Goal: Transaction & Acquisition: Purchase product/service

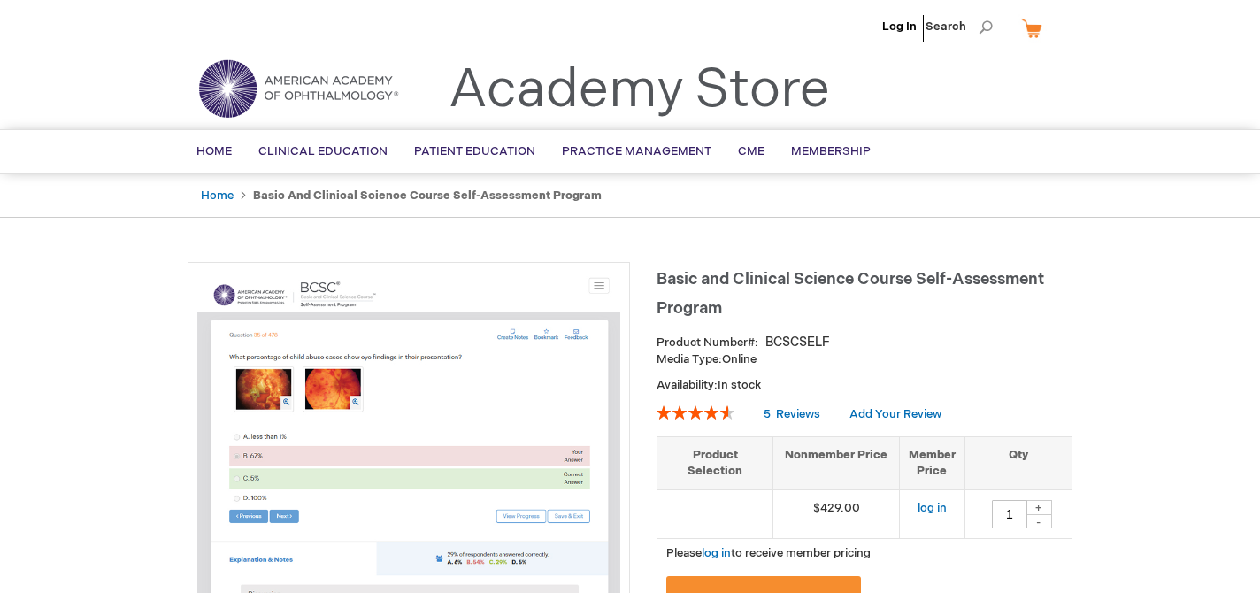
type input "1"
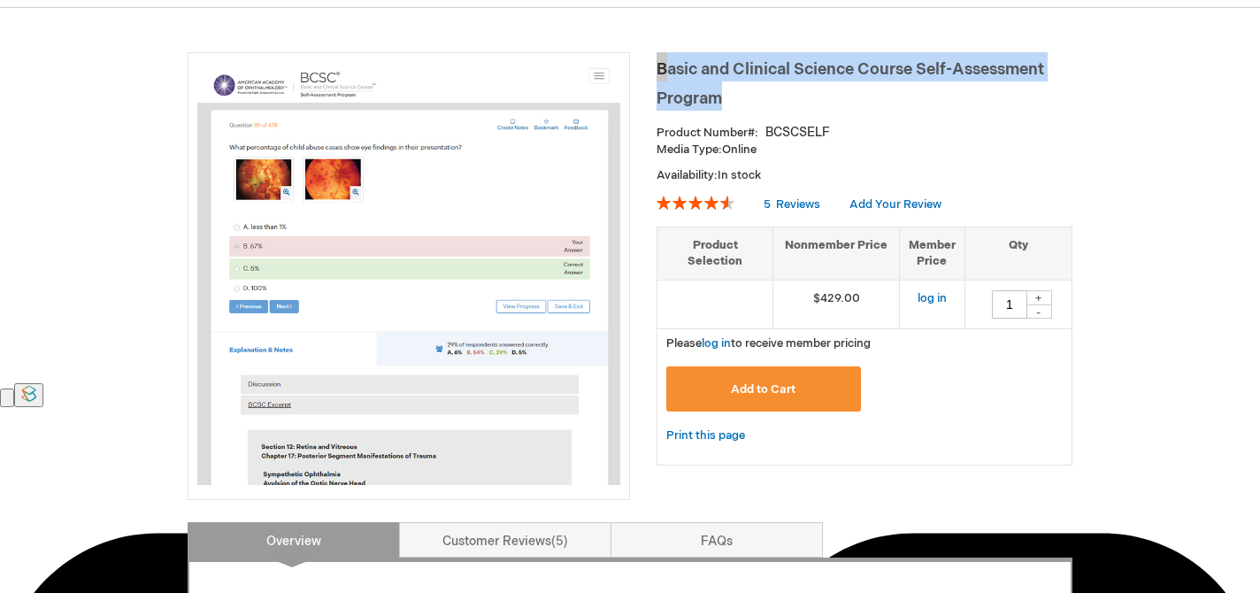
drag, startPoint x: 657, startPoint y: 71, endPoint x: 732, endPoint y: 88, distance: 77.2
click at [732, 88] on h1 "Basic and Clinical Science Course Self-Assessment Program" at bounding box center [864, 81] width 416 height 58
copy span "Basic and Clinical Science Course Self-Assessment Program"
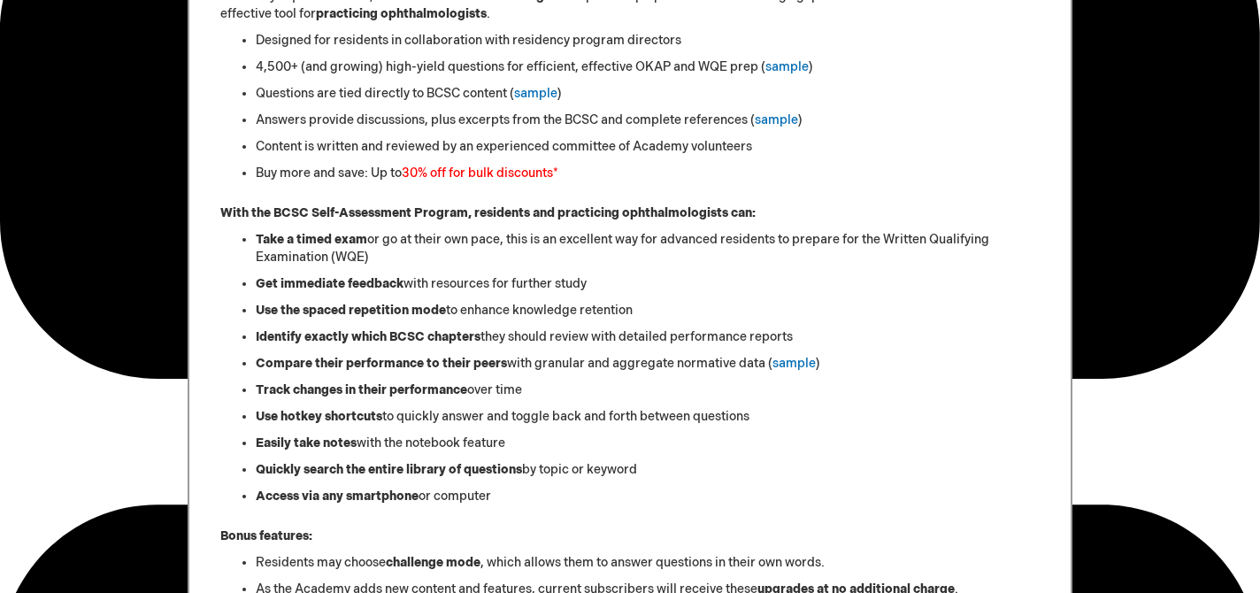
scroll to position [869, 0]
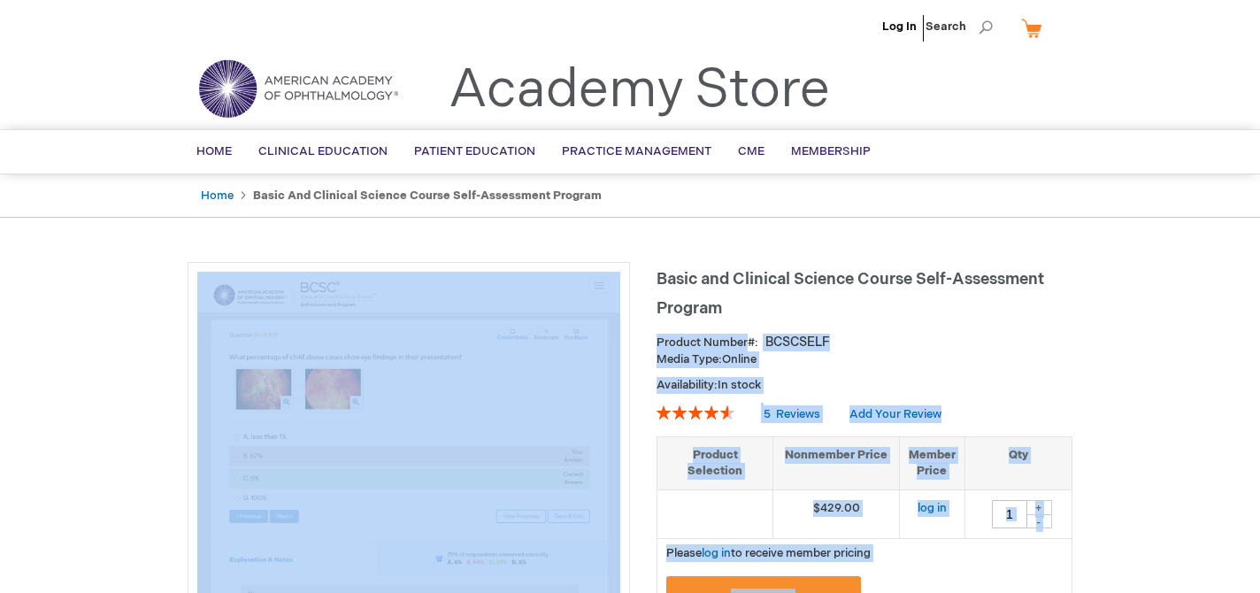
drag, startPoint x: 728, startPoint y: 310, endPoint x: 655, endPoint y: 274, distance: 81.9
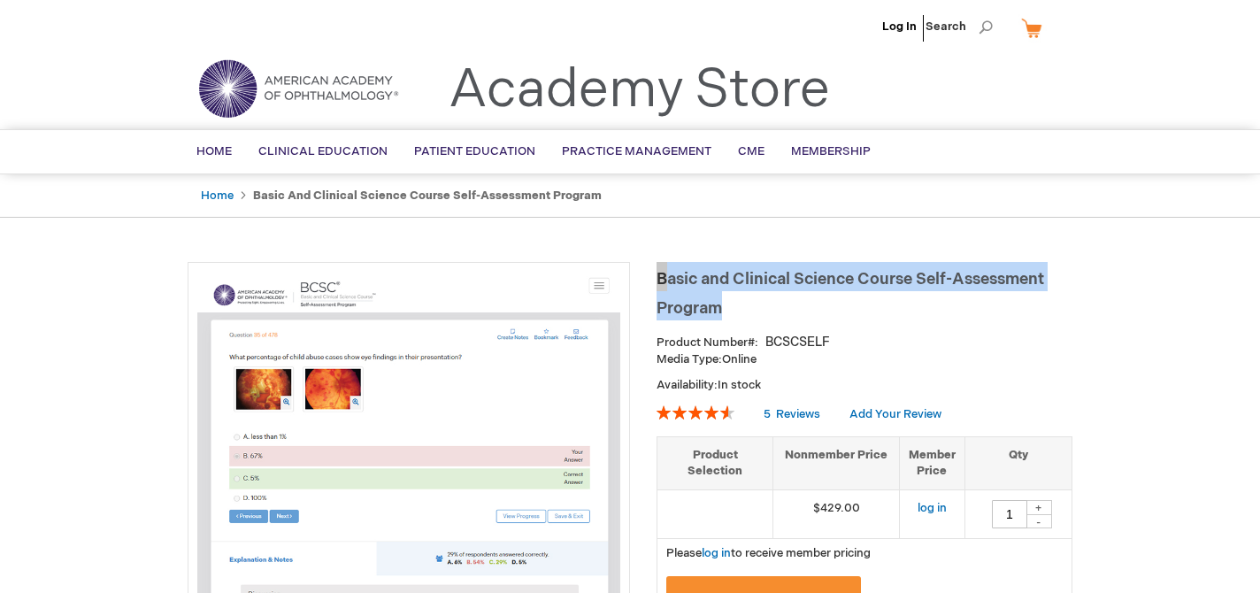
drag, startPoint x: 658, startPoint y: 276, endPoint x: 734, endPoint y: 302, distance: 80.3
click at [734, 302] on h1 "Basic and Clinical Science Course Self-Assessment Program" at bounding box center [864, 291] width 416 height 58
copy span "Basic and Clinical Science Course Self-Assessment Program"
